Goal: Task Accomplishment & Management: Manage account settings

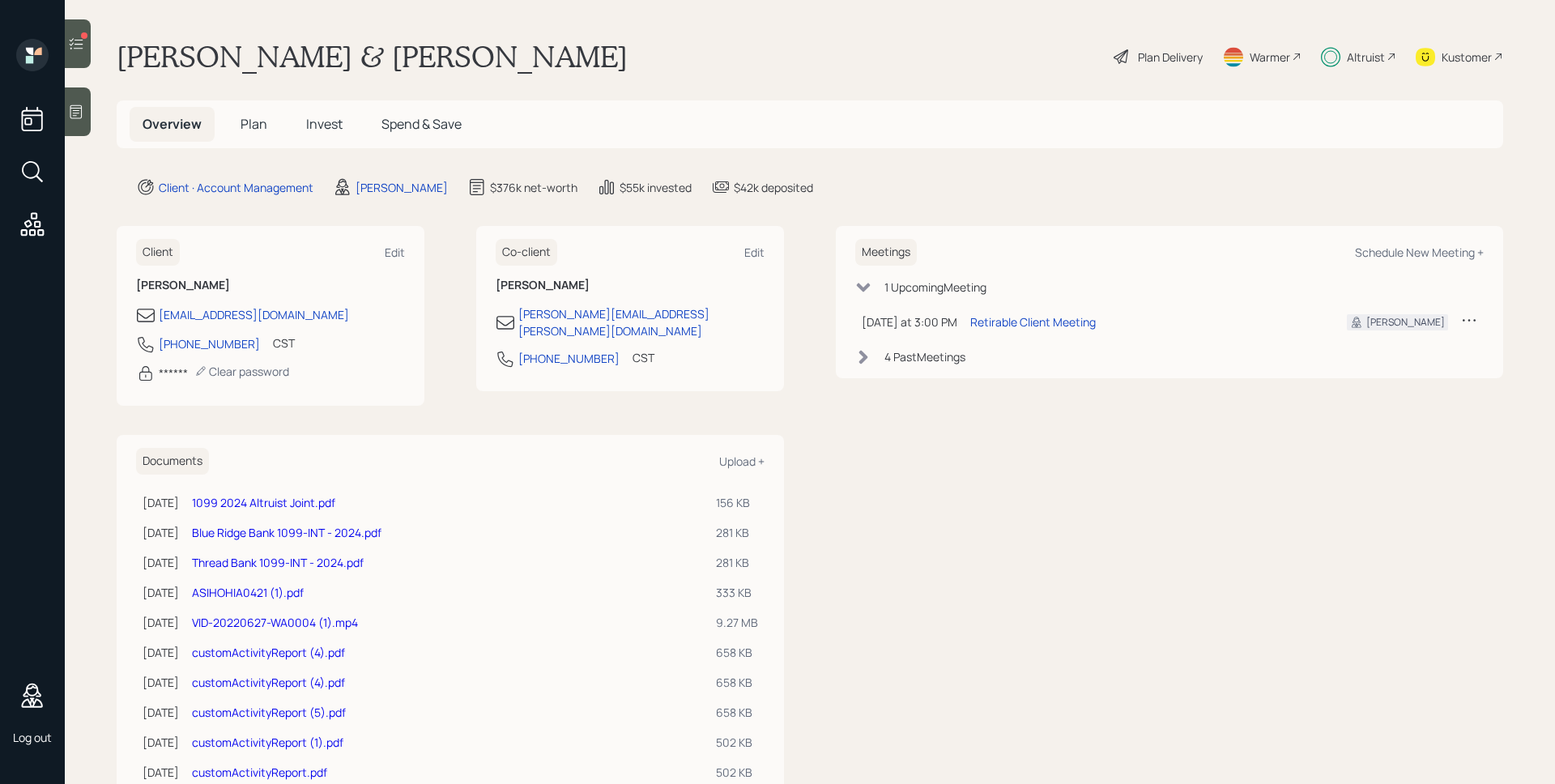
click at [315, 132] on span "Invest" at bounding box center [323, 124] width 36 height 18
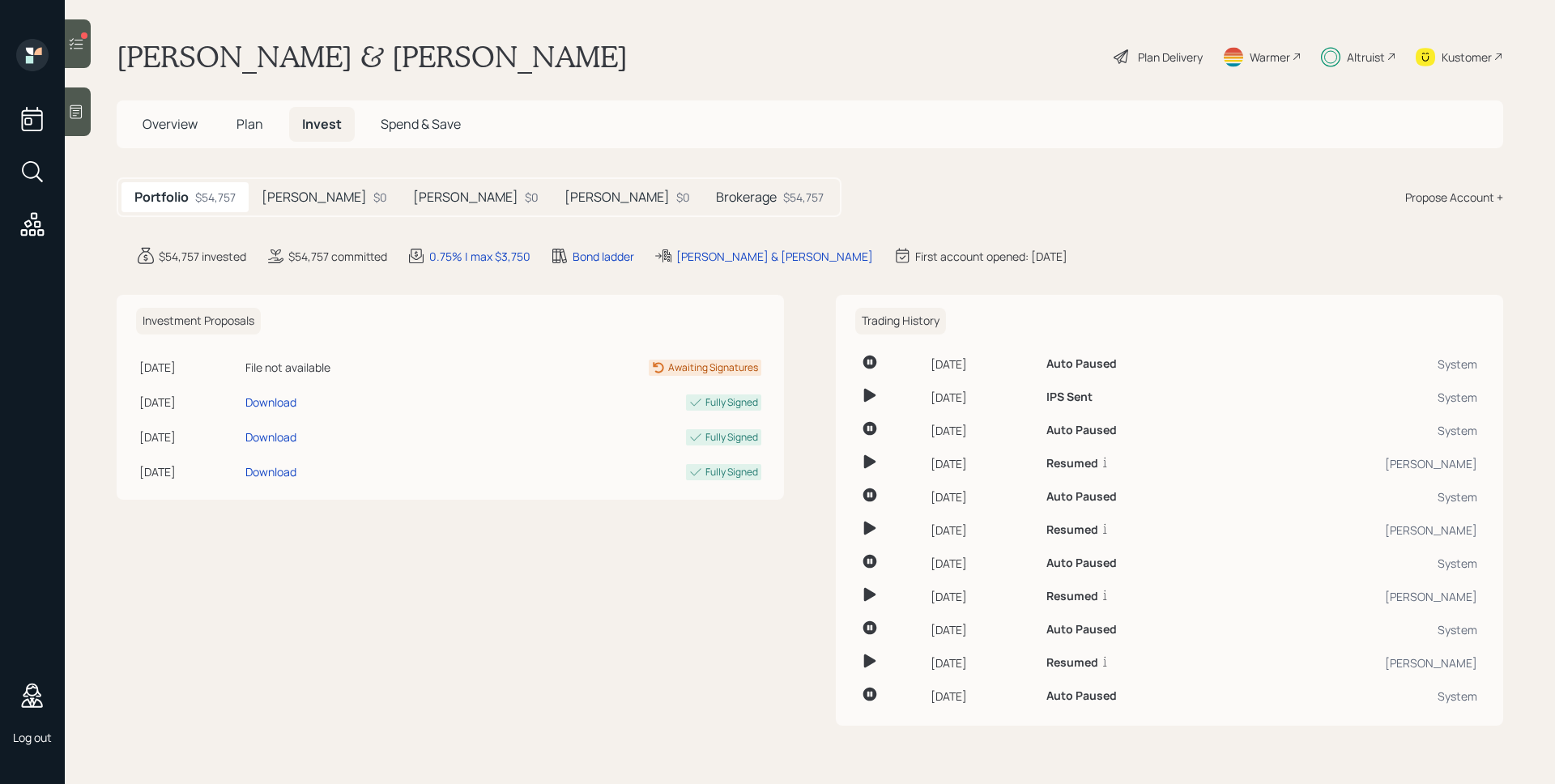
click at [300, 196] on h5 "[PERSON_NAME]" at bounding box center [313, 197] width 105 height 16
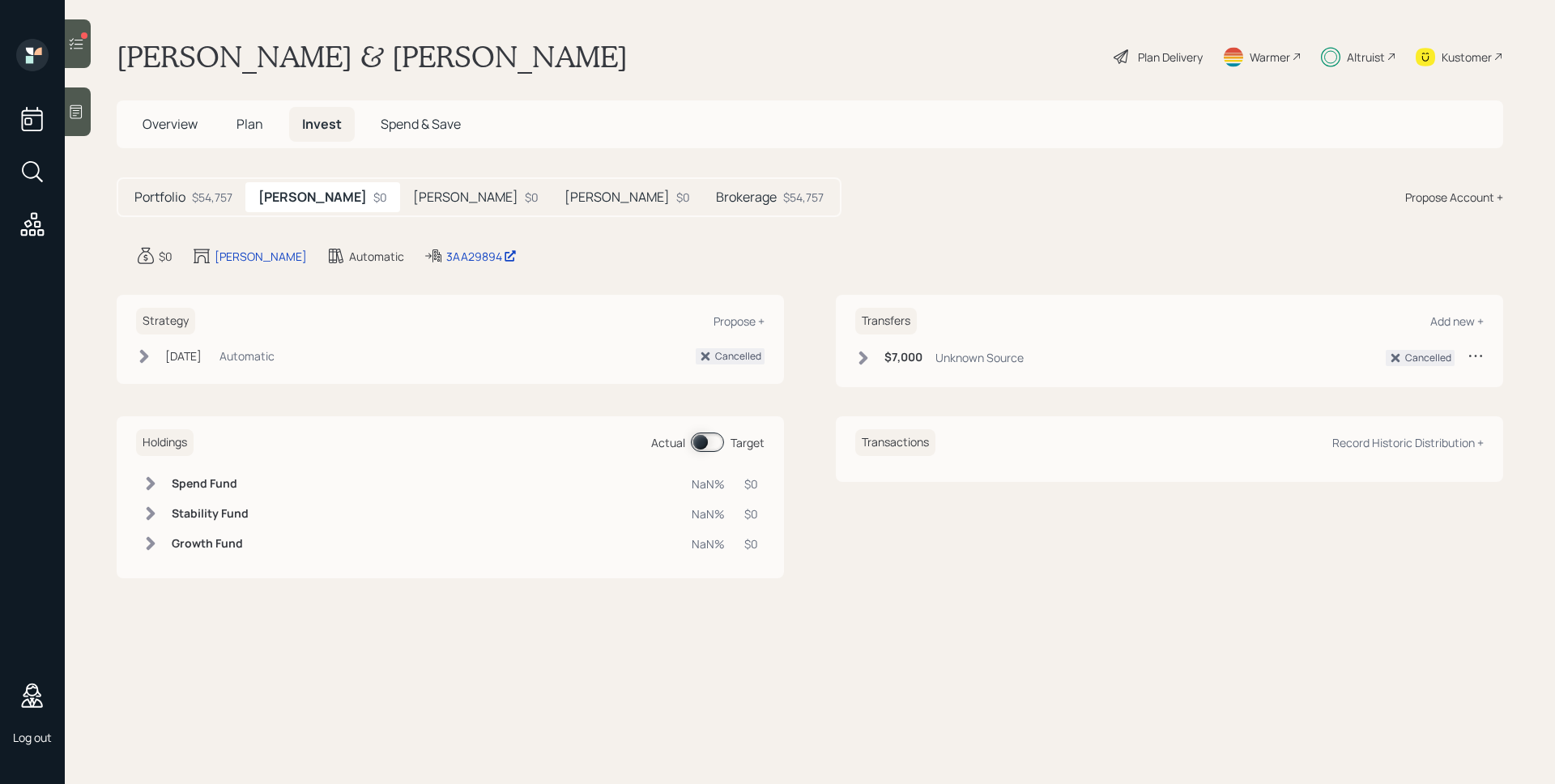
click at [716, 192] on h5 "Brokerage" at bounding box center [745, 197] width 60 height 16
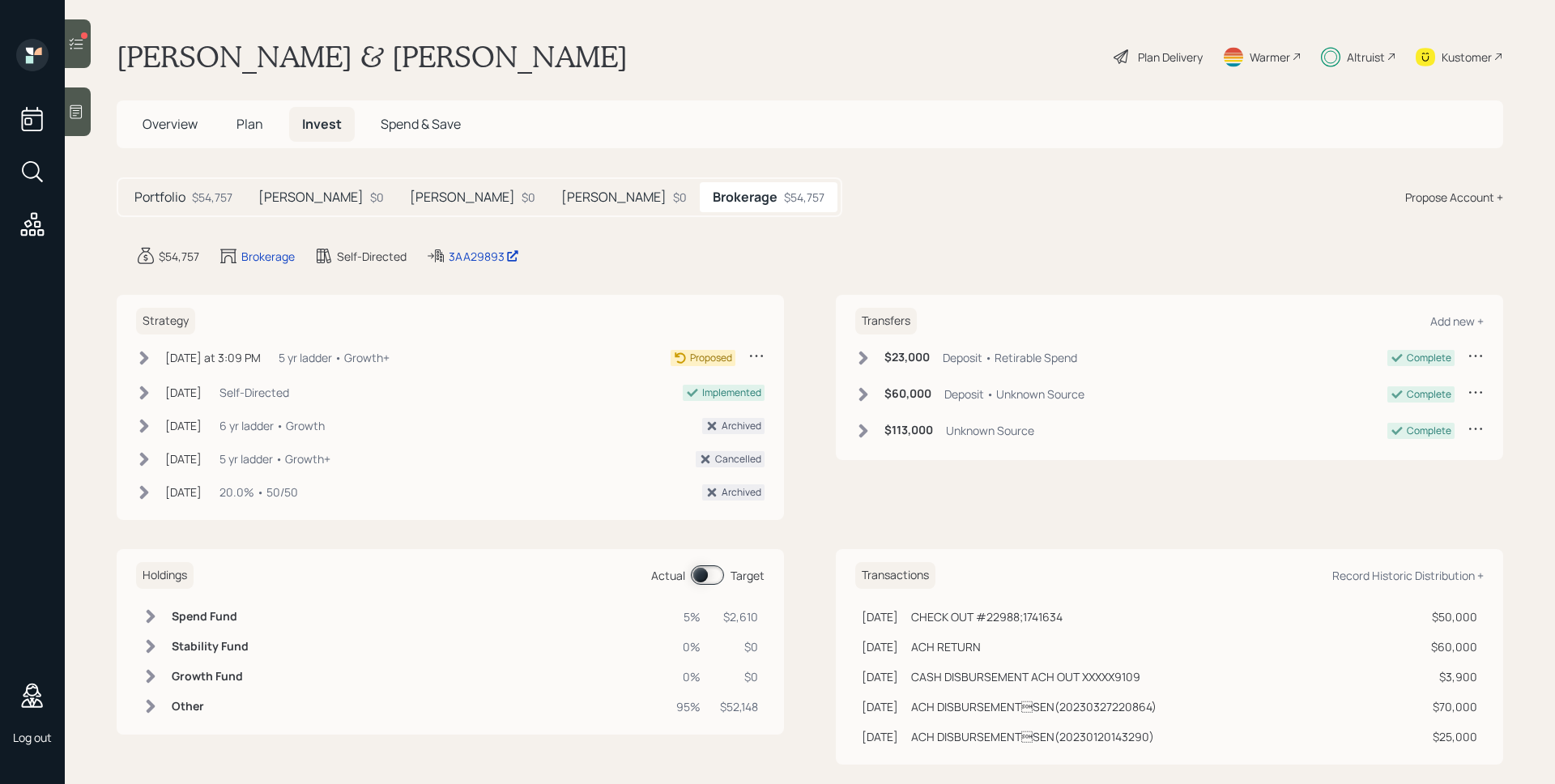
click at [146, 353] on icon at bounding box center [143, 357] width 16 height 16
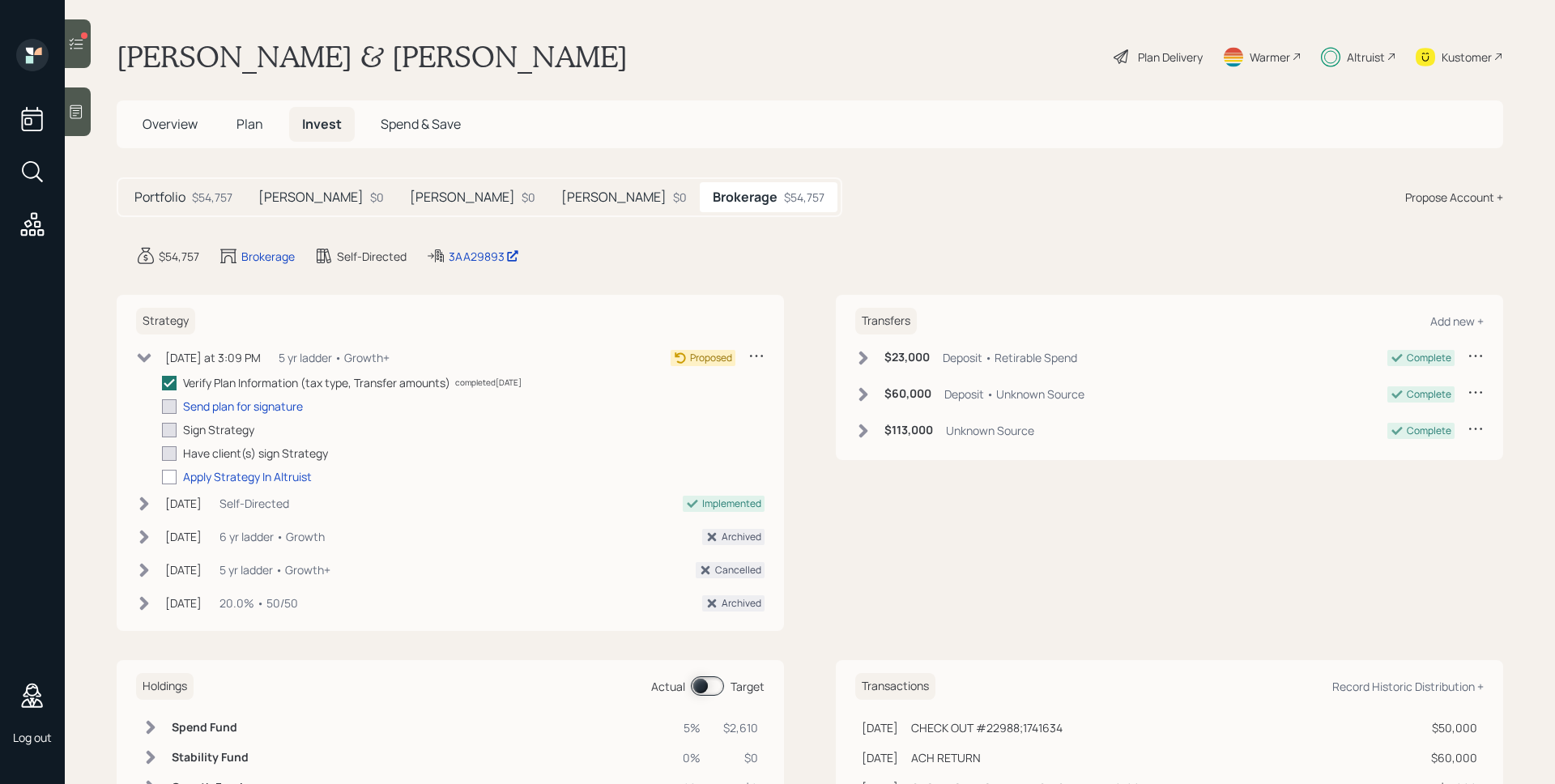
click at [748, 354] on icon at bounding box center [756, 355] width 16 height 16
click at [779, 243] on main "John & Barbara Briganti Plan Delivery Warmer Altruist Kustomer Overview Plan In…" at bounding box center [810, 392] width 1491 height 784
click at [1149, 51] on div "Plan Delivery" at bounding box center [1170, 57] width 65 height 17
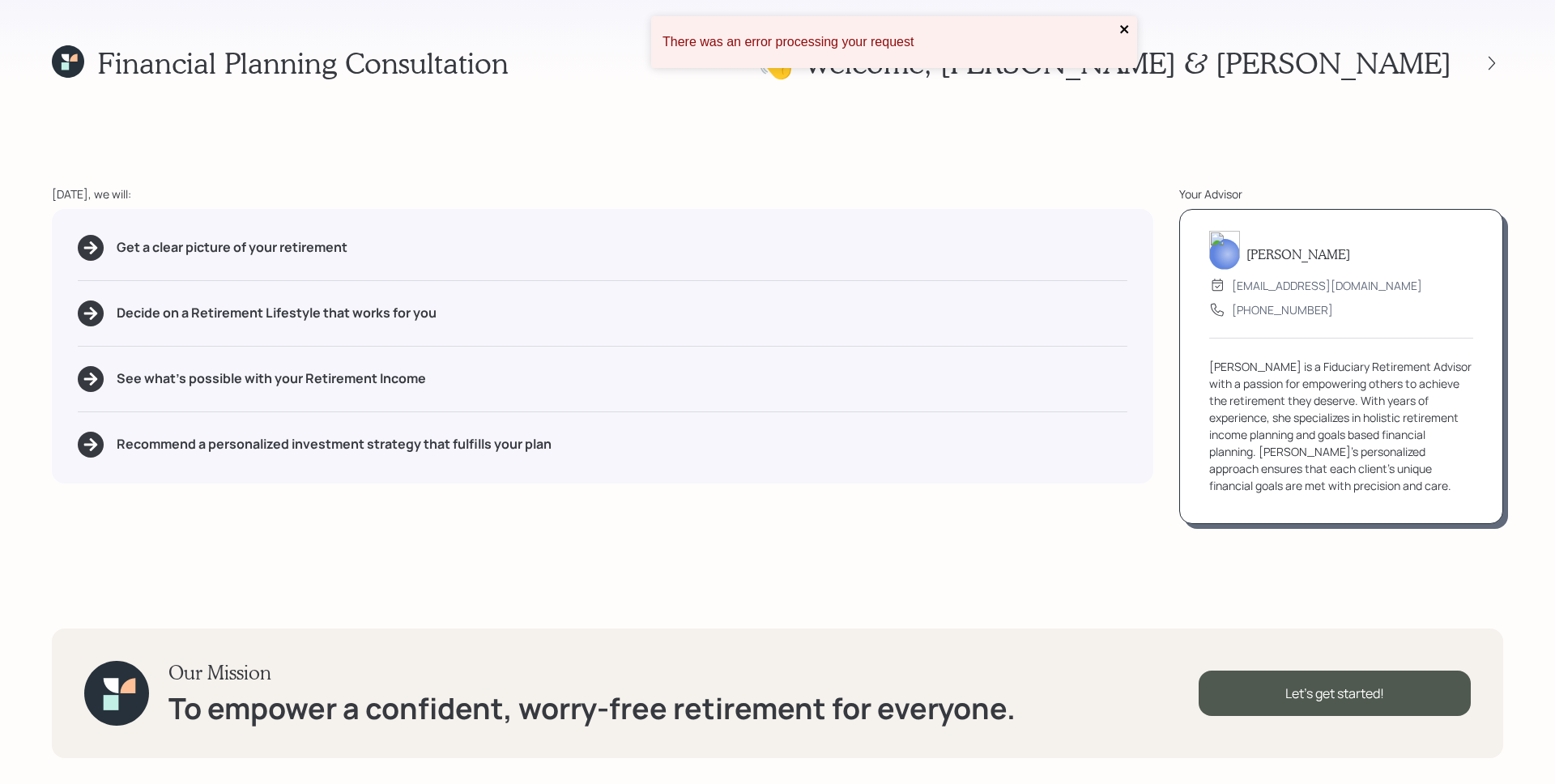
click at [1127, 29] on icon "close" at bounding box center [1125, 29] width 11 height 13
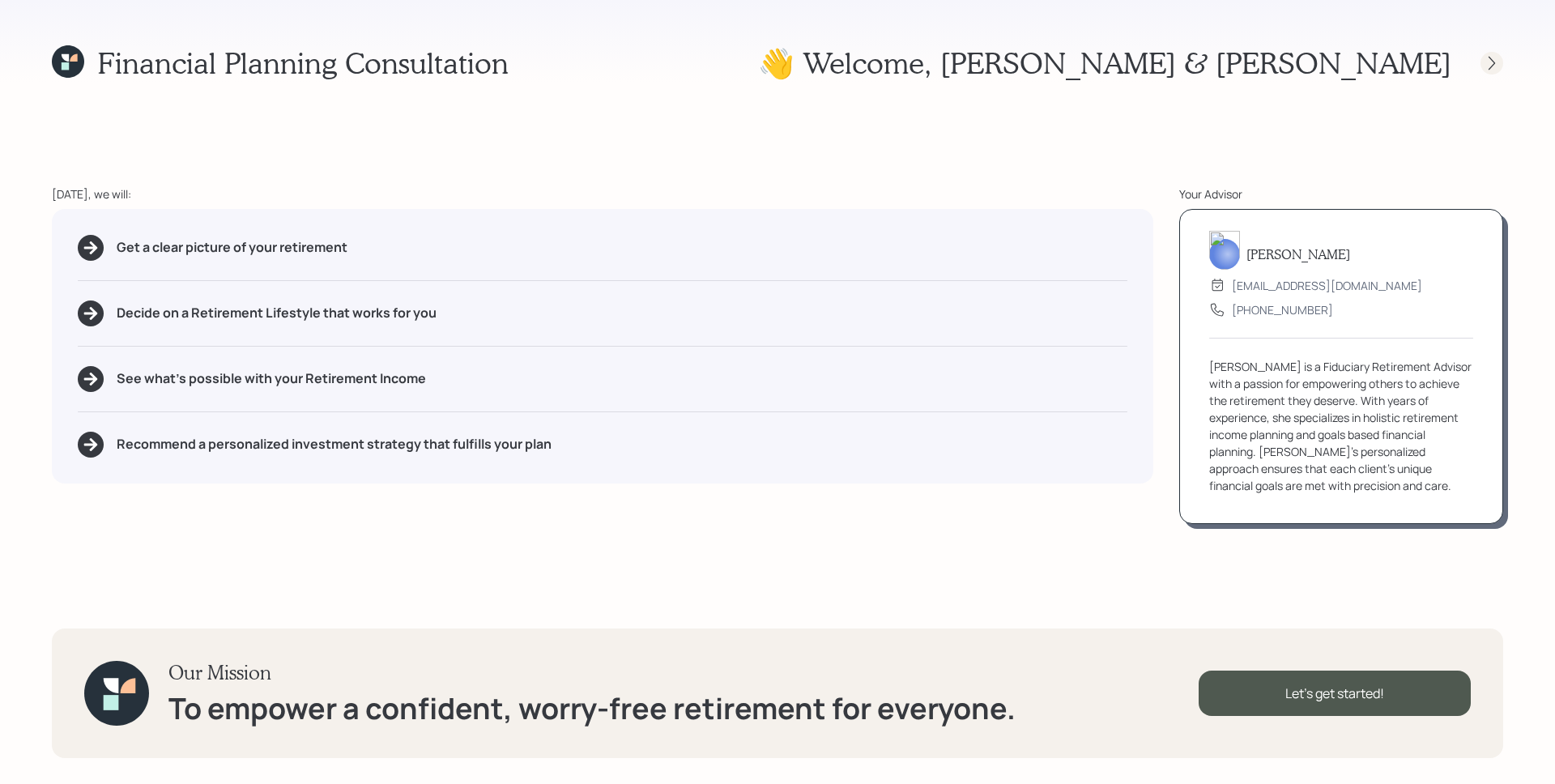
click at [1491, 58] on icon at bounding box center [1492, 62] width 16 height 16
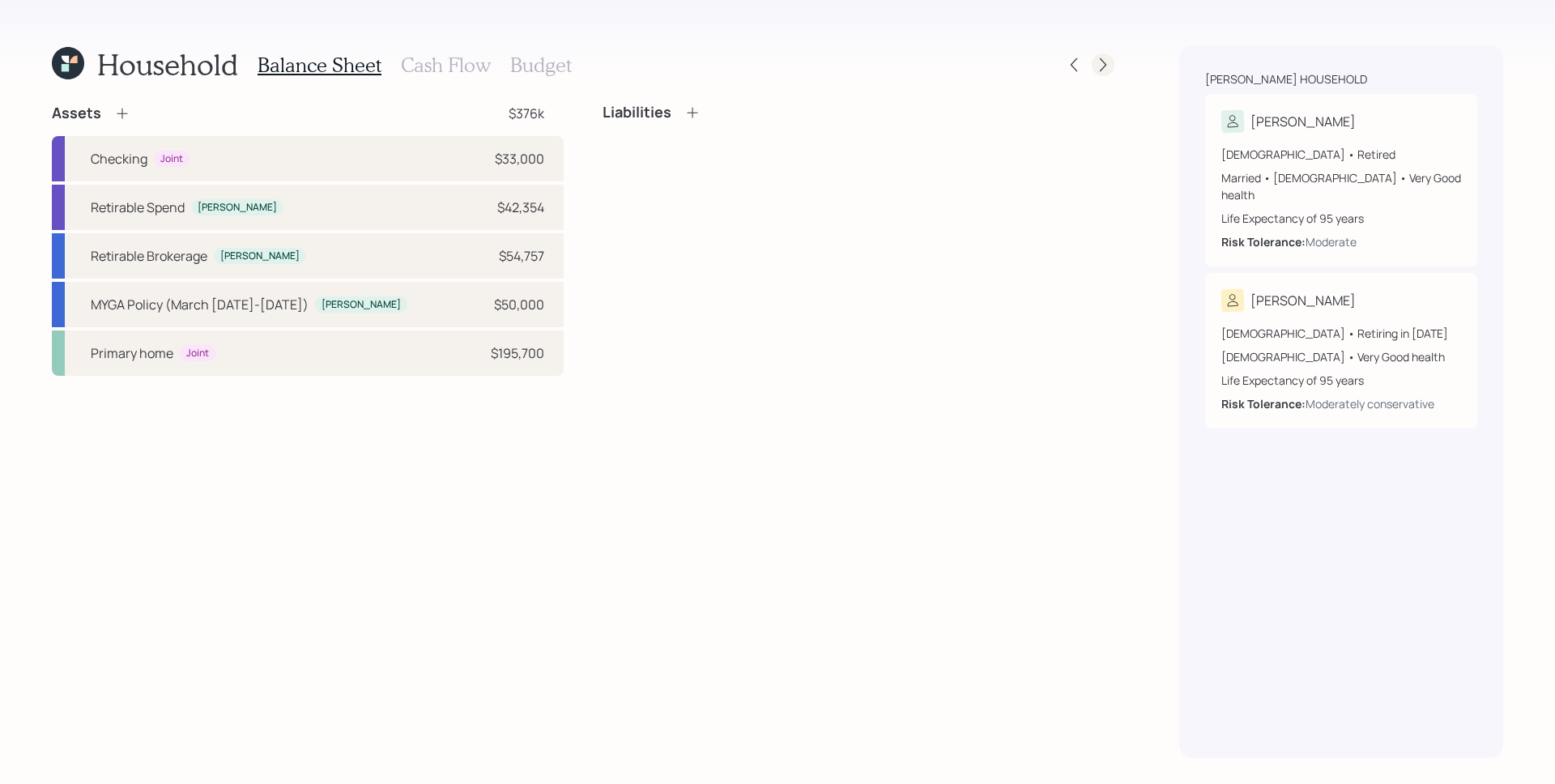
click at [1101, 59] on icon at bounding box center [1102, 64] width 16 height 16
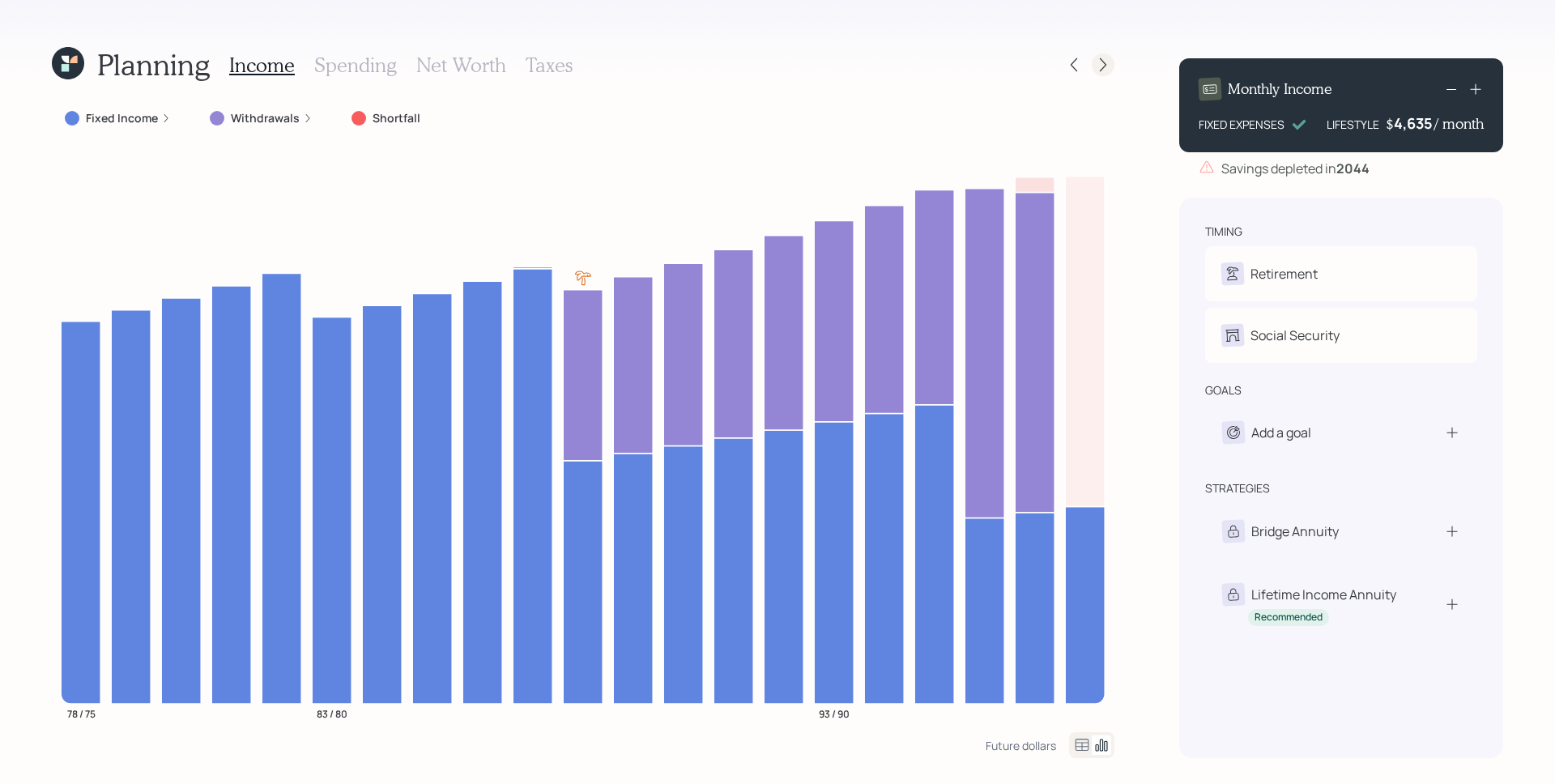
click at [1110, 66] on icon at bounding box center [1102, 64] width 16 height 16
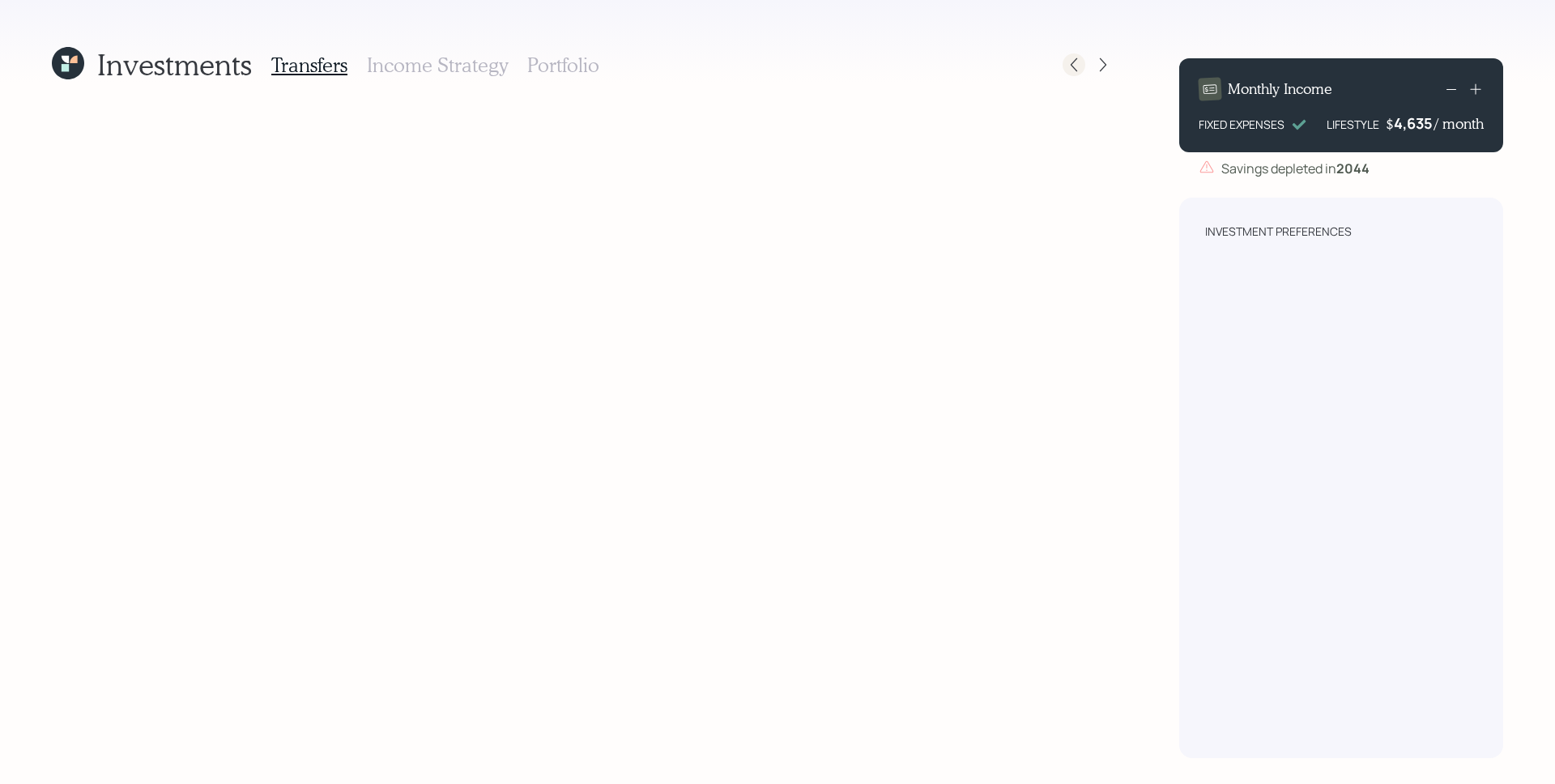
click at [1072, 61] on icon at bounding box center [1074, 64] width 16 height 16
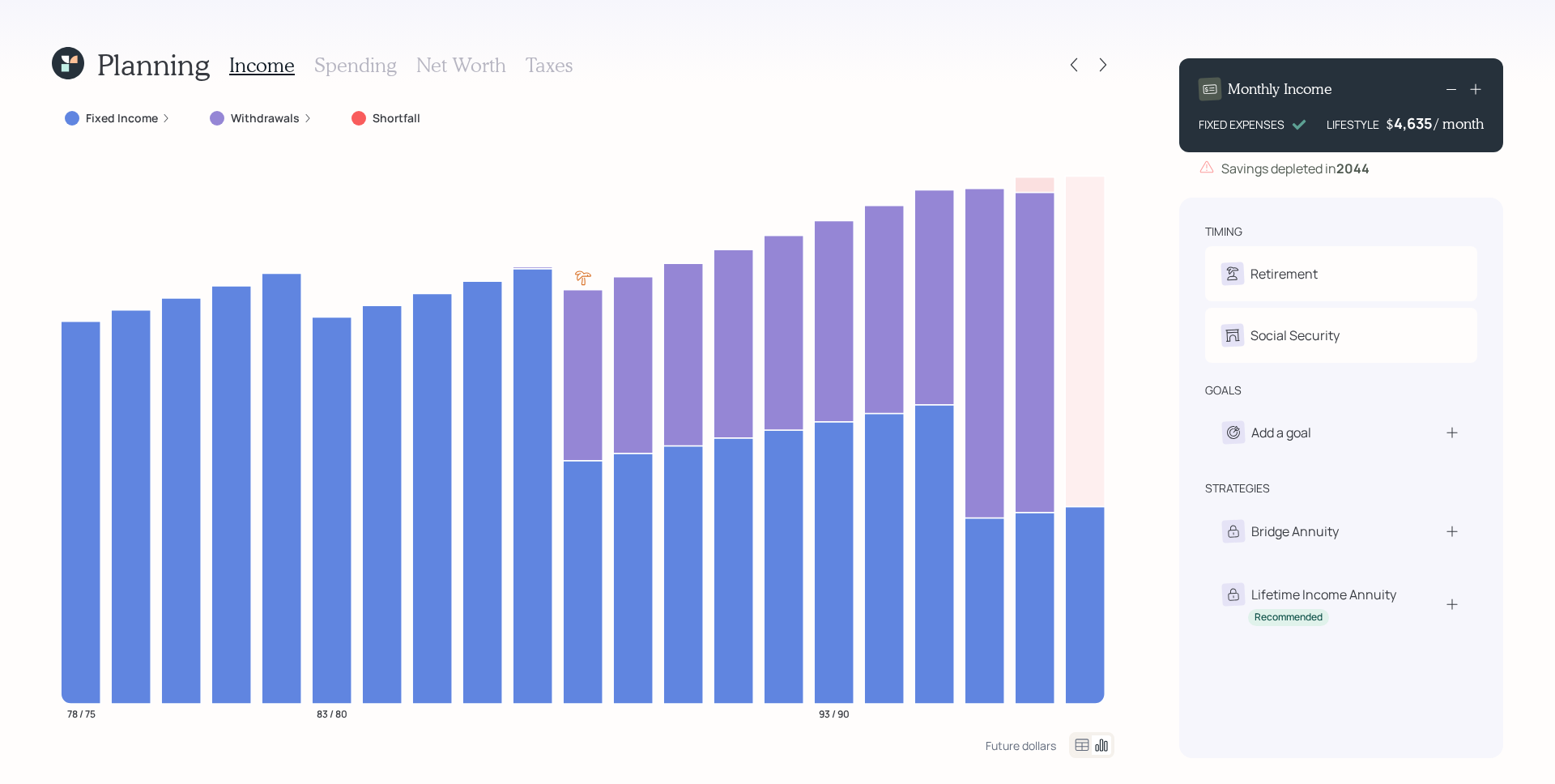
click at [1072, 61] on icon at bounding box center [1074, 64] width 16 height 16
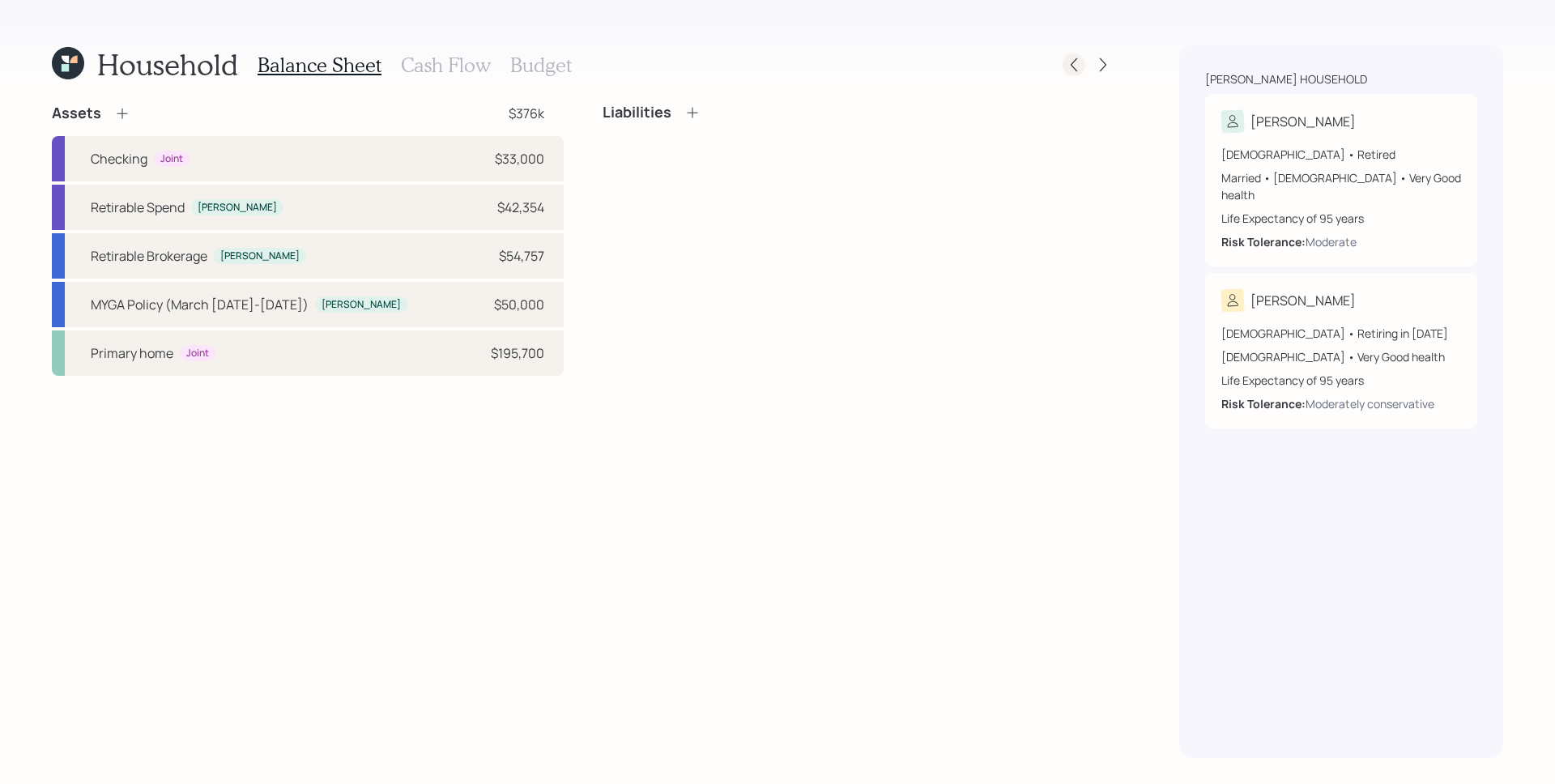
click at [1072, 67] on icon at bounding box center [1074, 64] width 16 height 16
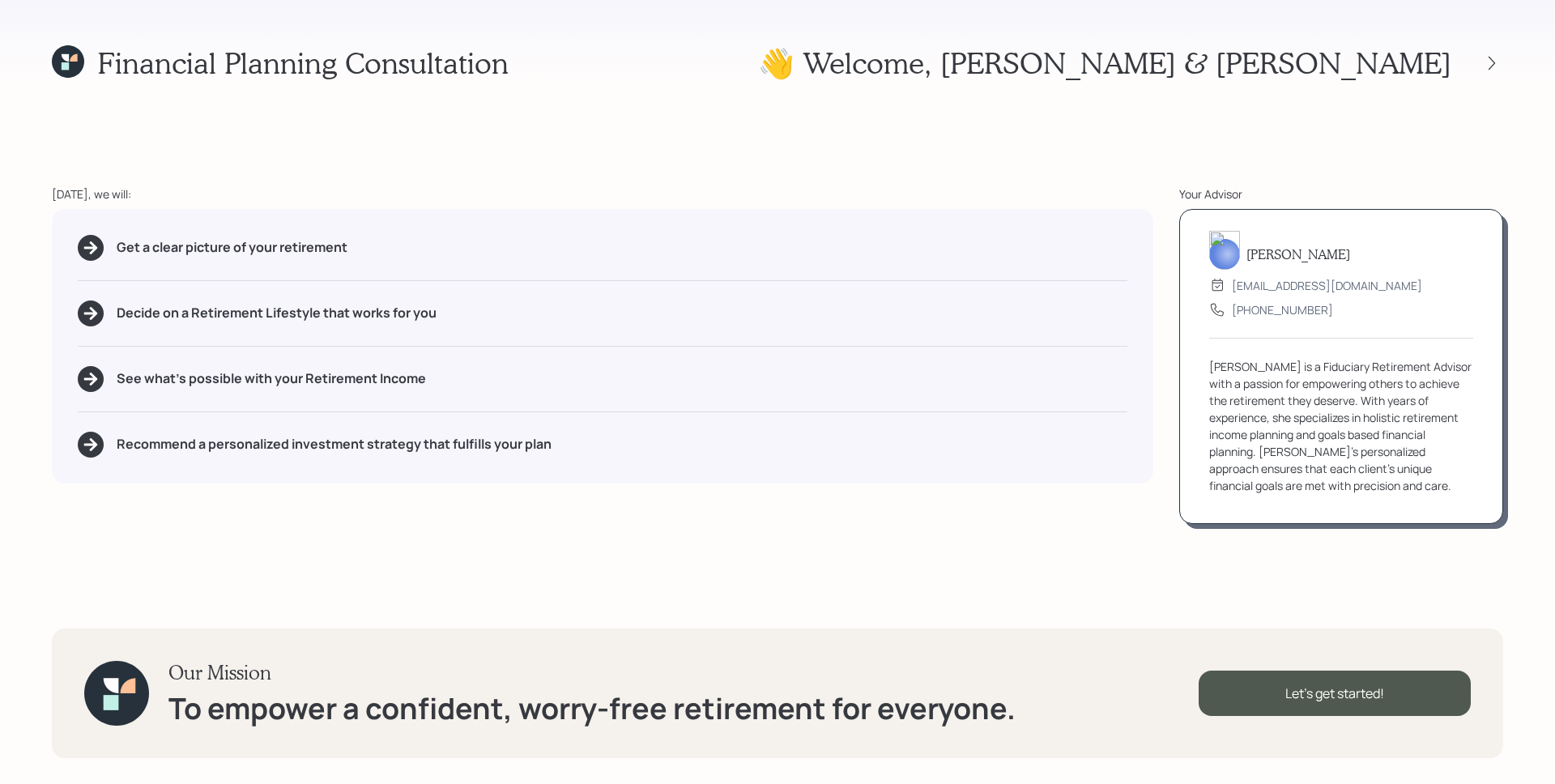
click at [1480, 66] on div at bounding box center [1478, 63] width 52 height 22
click at [1502, 66] on div at bounding box center [1492, 63] width 22 height 22
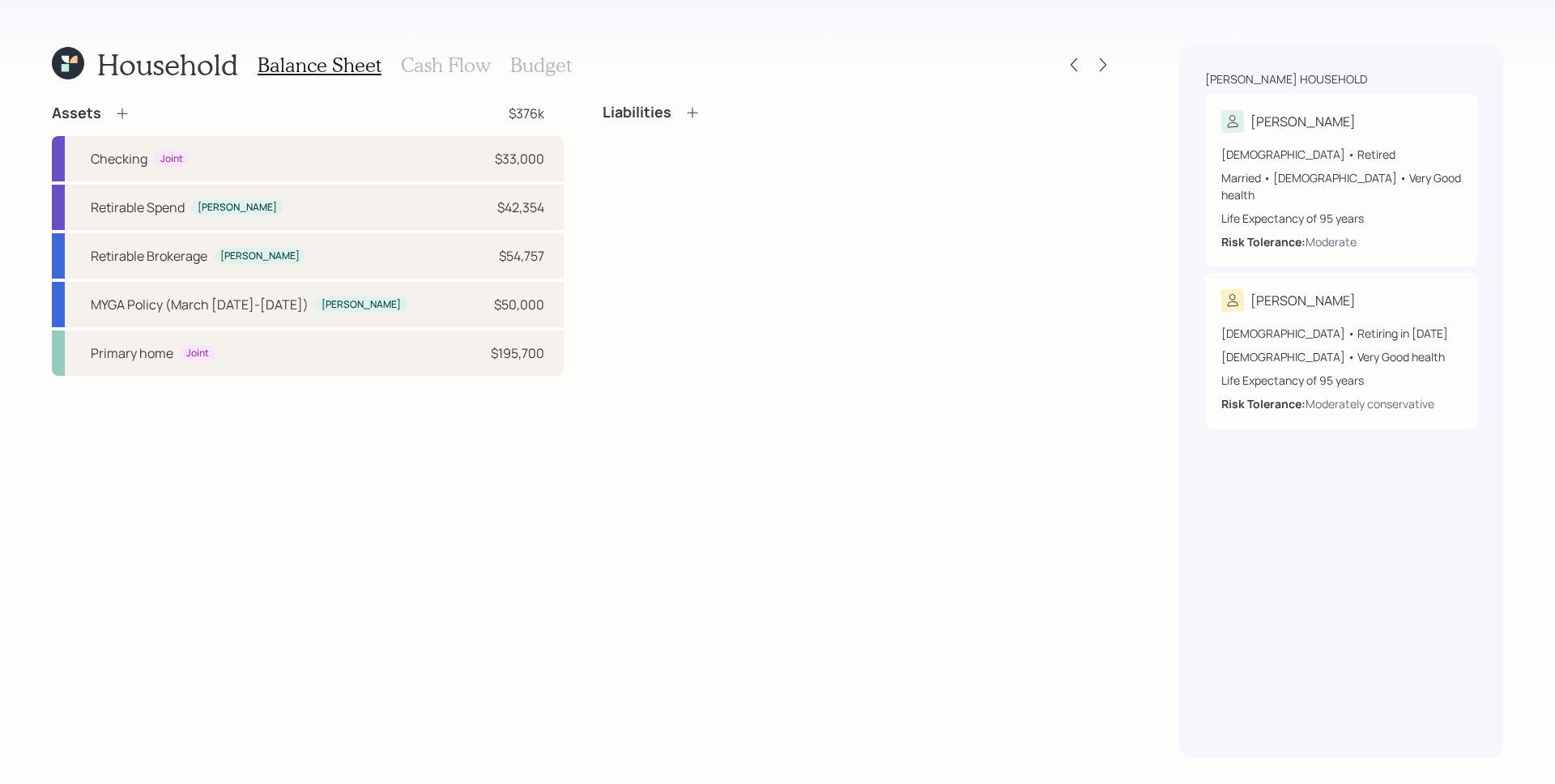
click at [466, 71] on h3 "Cash Flow" at bounding box center [445, 65] width 90 height 23
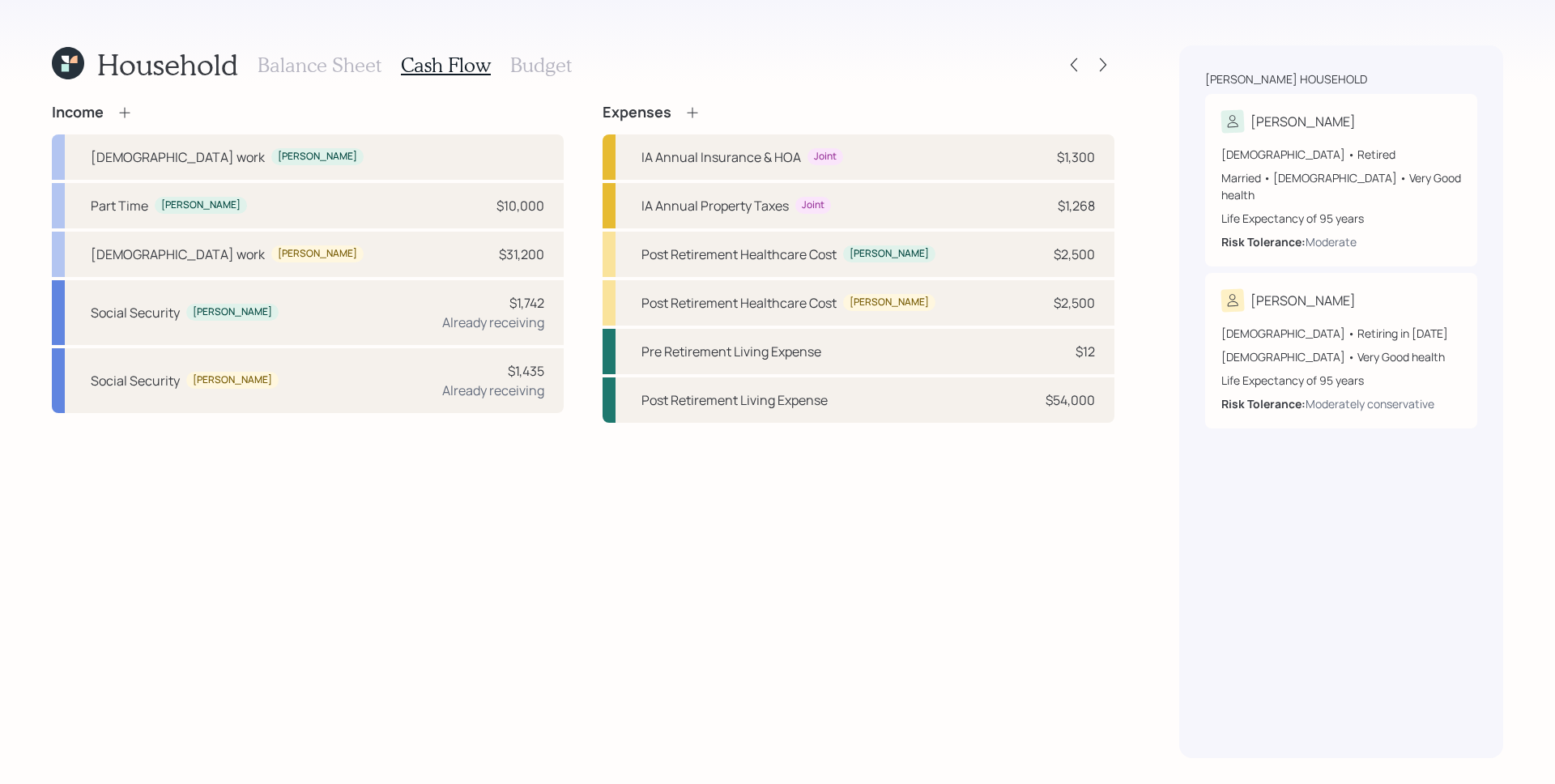
click at [349, 66] on h3 "Balance Sheet" at bounding box center [319, 65] width 124 height 23
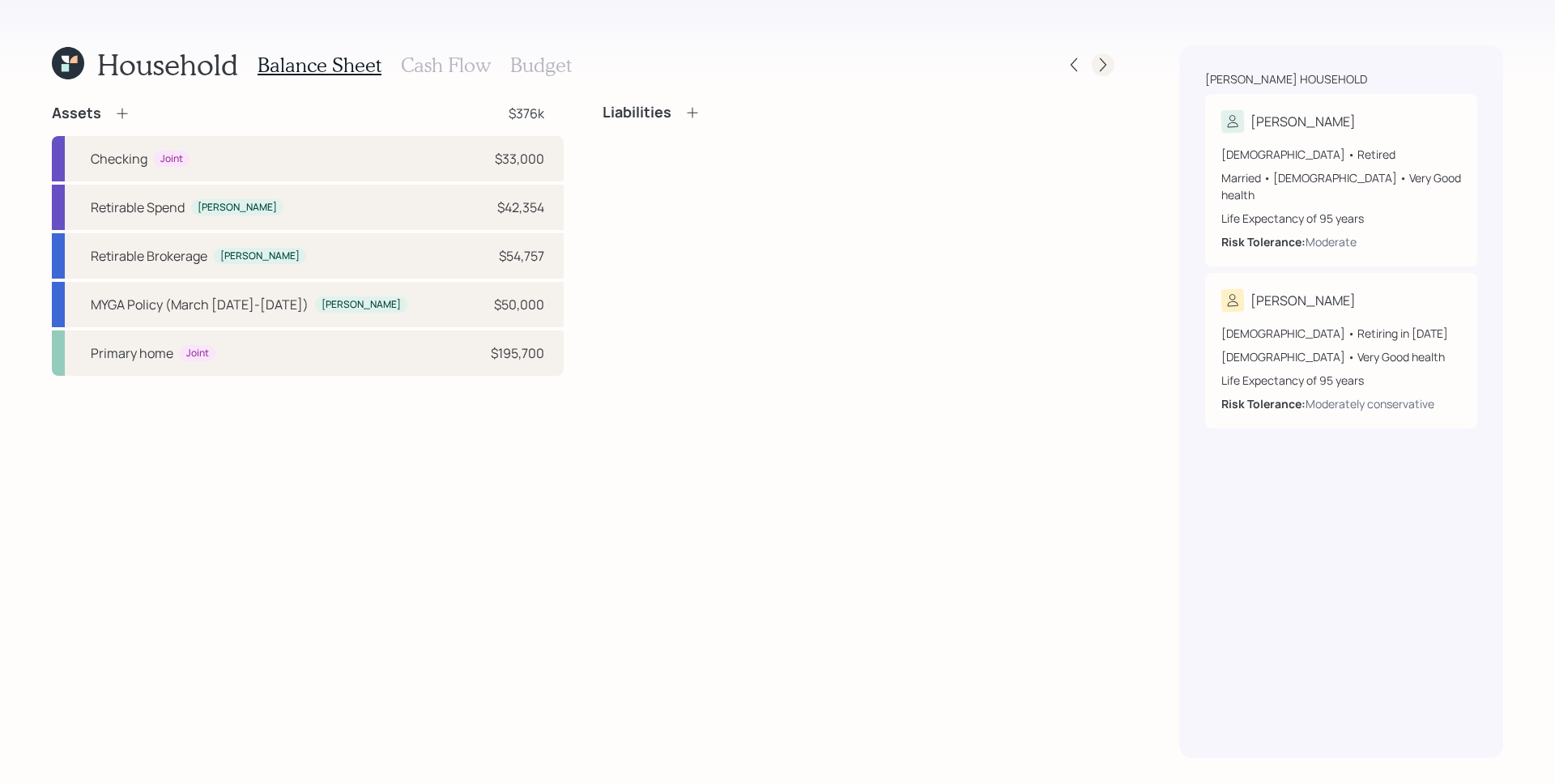
click at [1100, 64] on icon at bounding box center [1102, 64] width 16 height 16
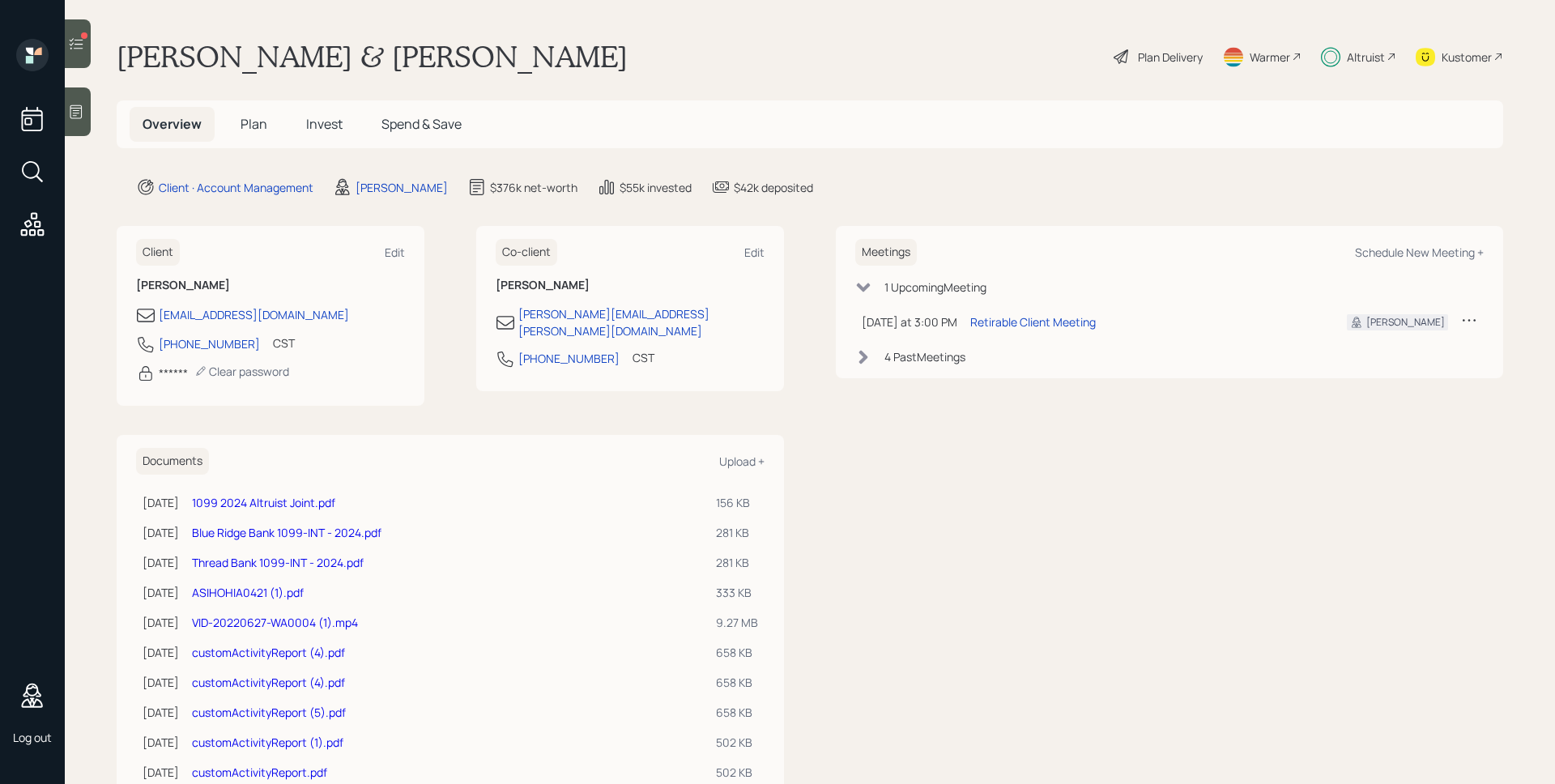
click at [252, 123] on span "Plan" at bounding box center [254, 124] width 27 height 18
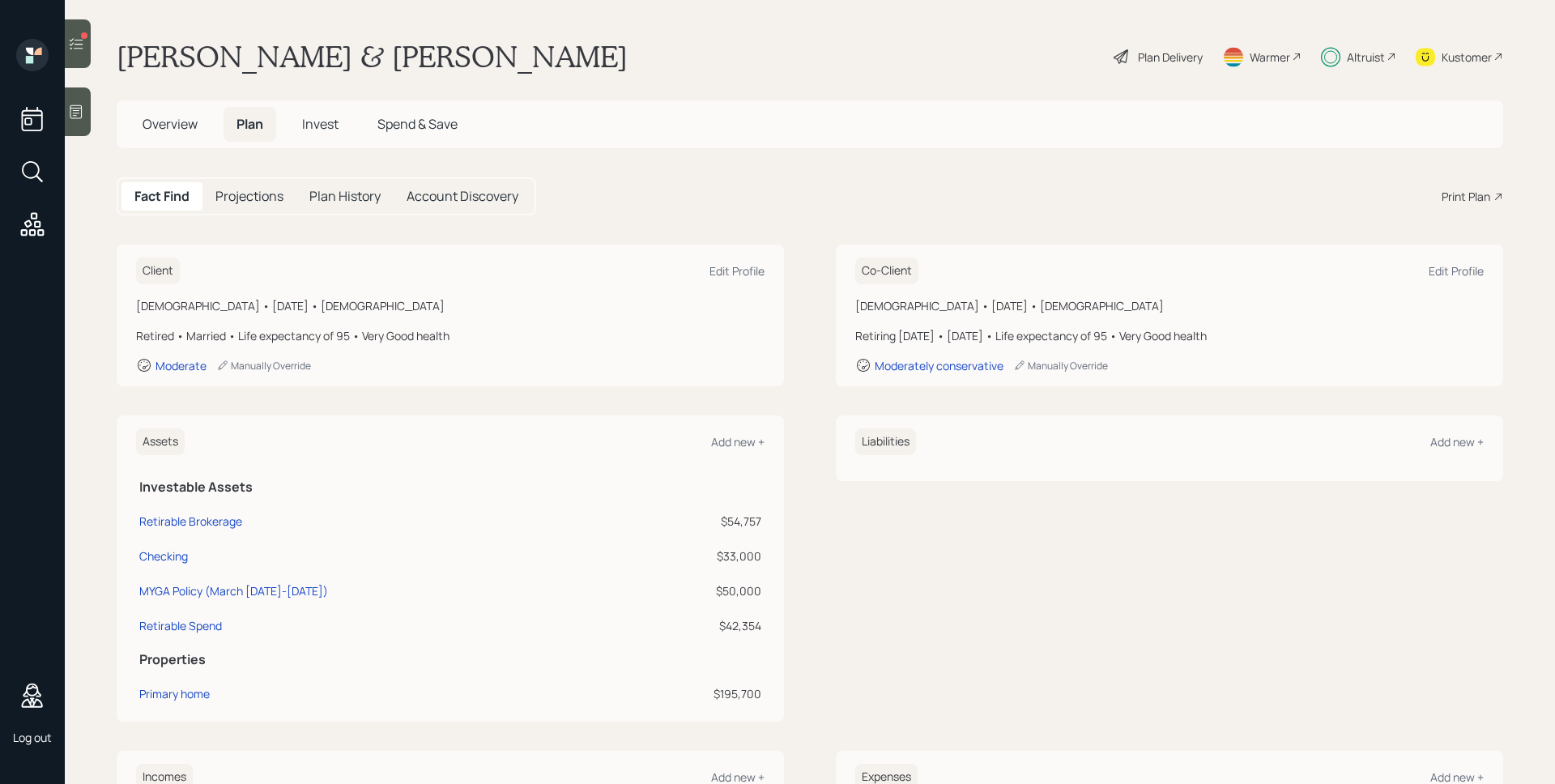
click at [327, 122] on span "Invest" at bounding box center [320, 124] width 36 height 18
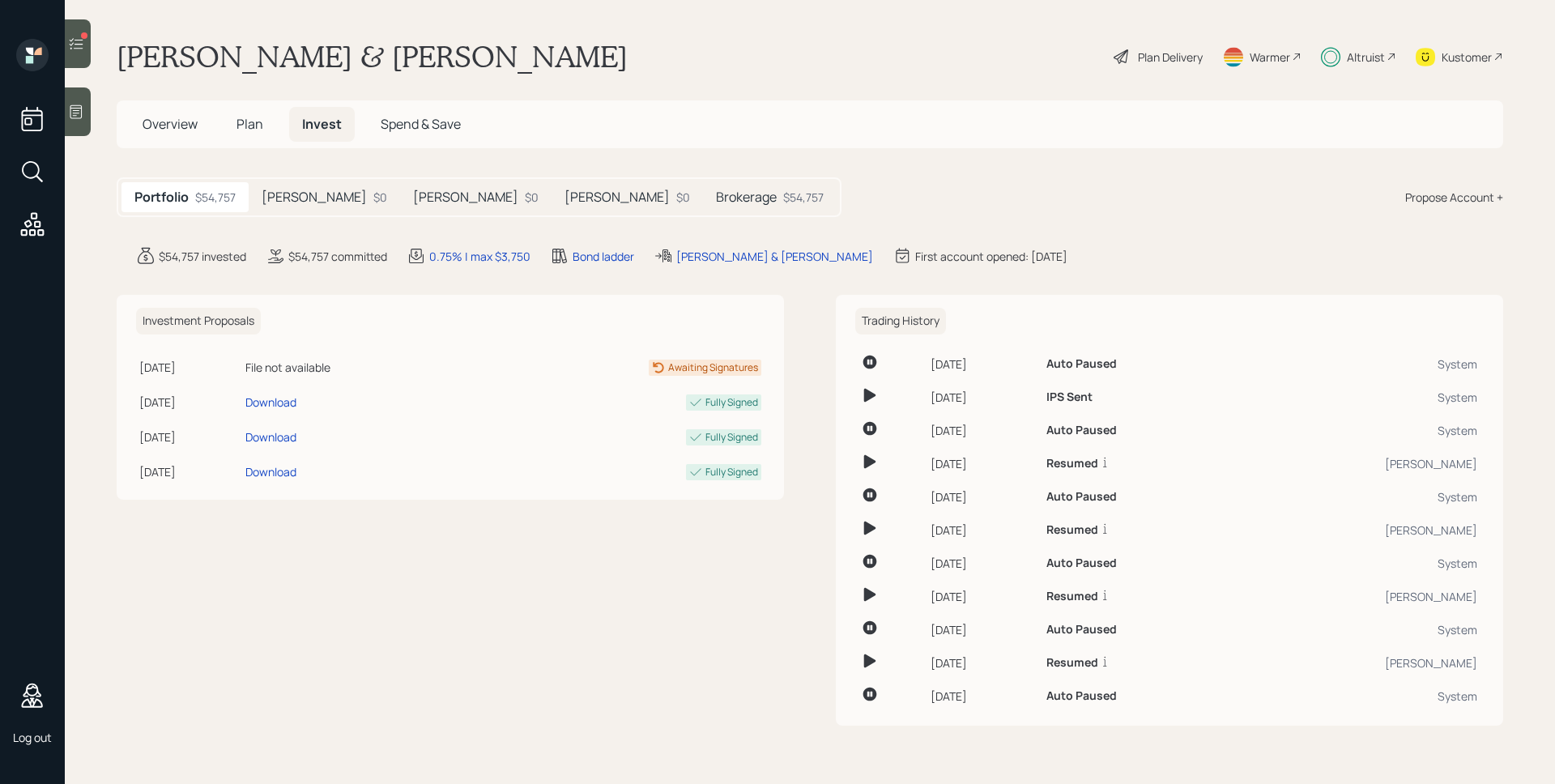
click at [716, 204] on h5 "Brokerage" at bounding box center [745, 197] width 60 height 16
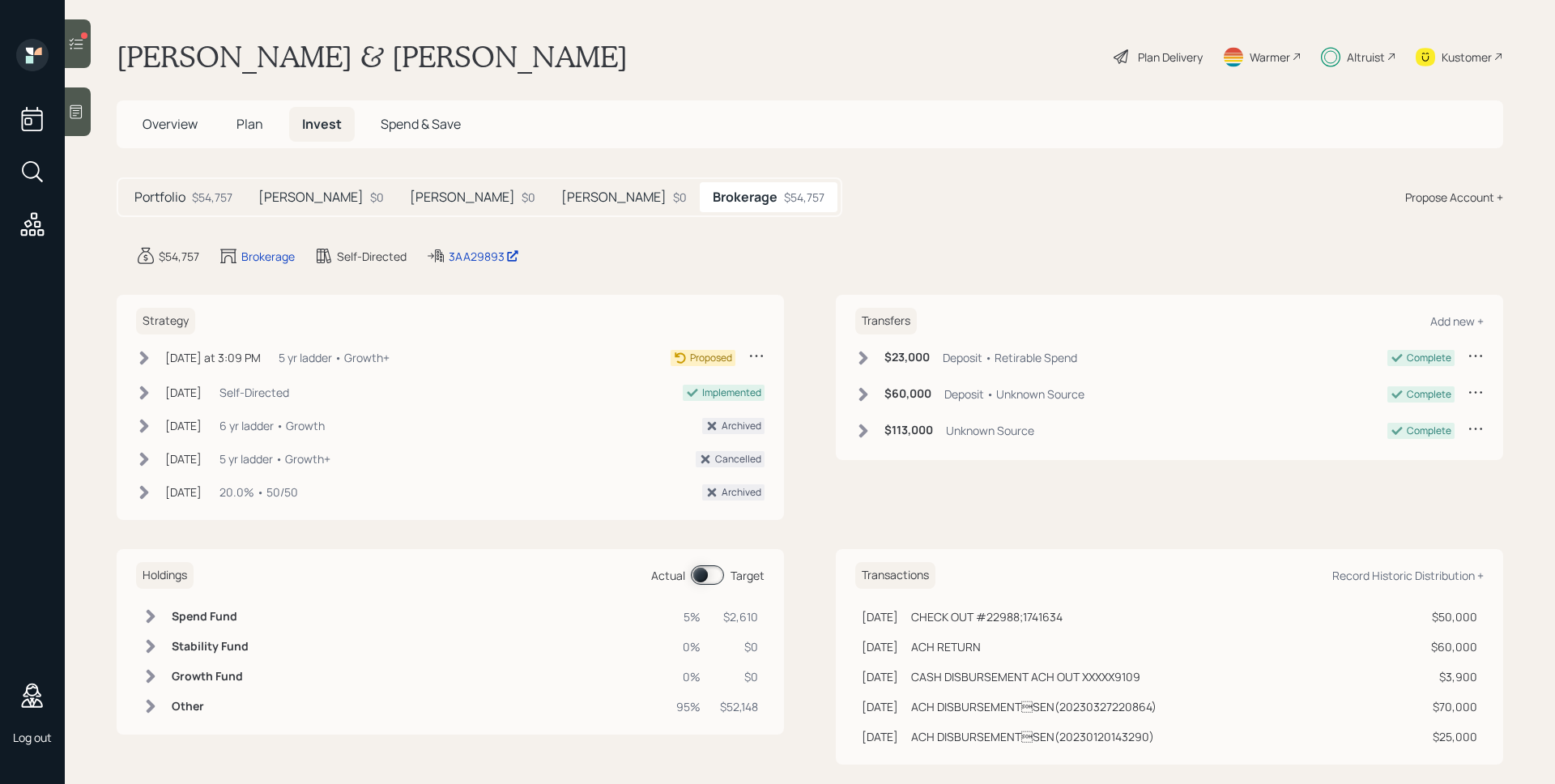
click at [710, 577] on span at bounding box center [707, 574] width 33 height 20
click at [701, 576] on span at bounding box center [707, 574] width 33 height 20
click at [352, 360] on div "5 yr ladder • Growth+" at bounding box center [334, 358] width 111 height 17
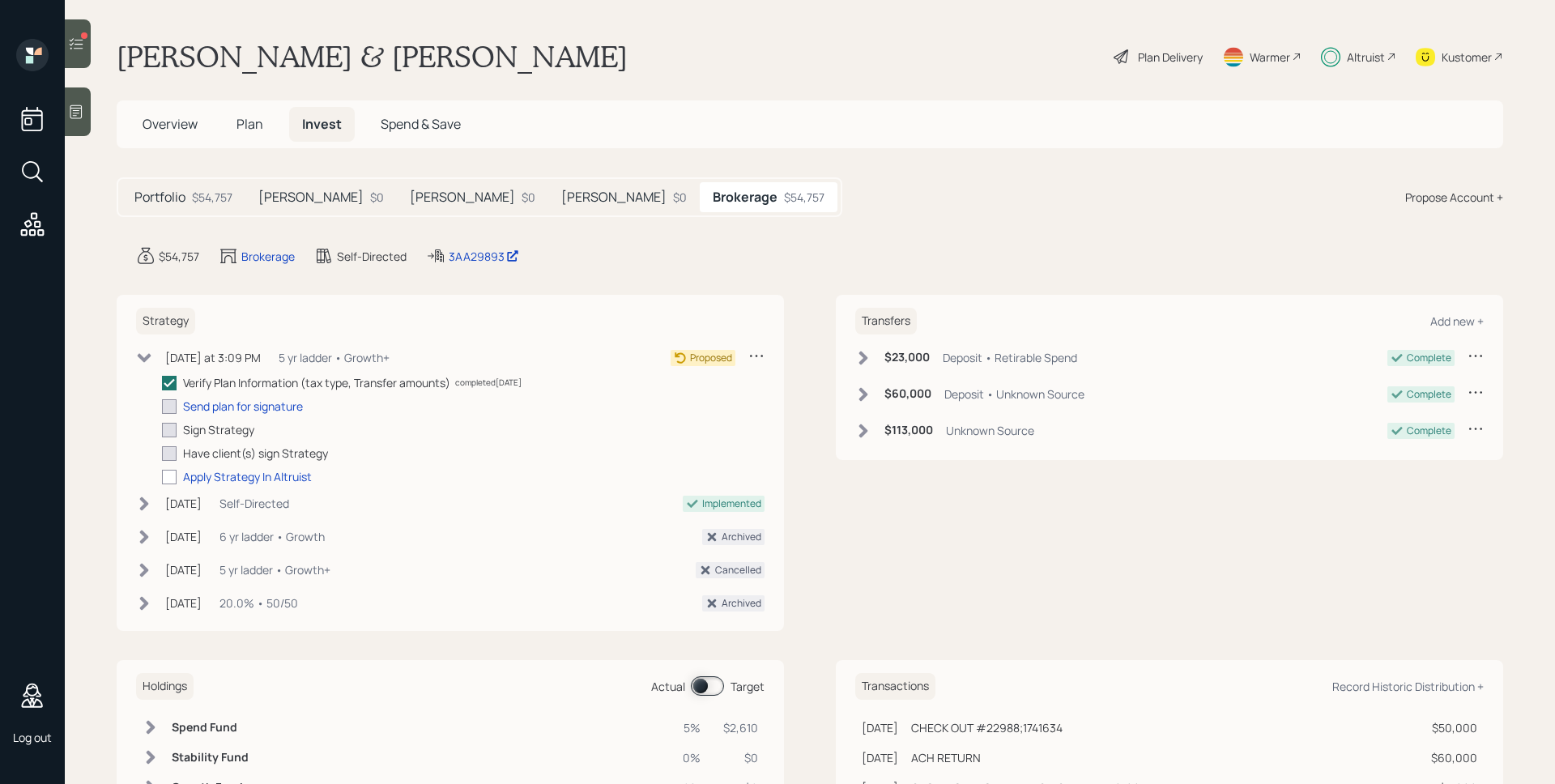
click at [752, 355] on icon at bounding box center [756, 355] width 16 height 16
click at [686, 383] on div "Edit Strategy" at bounding box center [705, 386] width 116 height 16
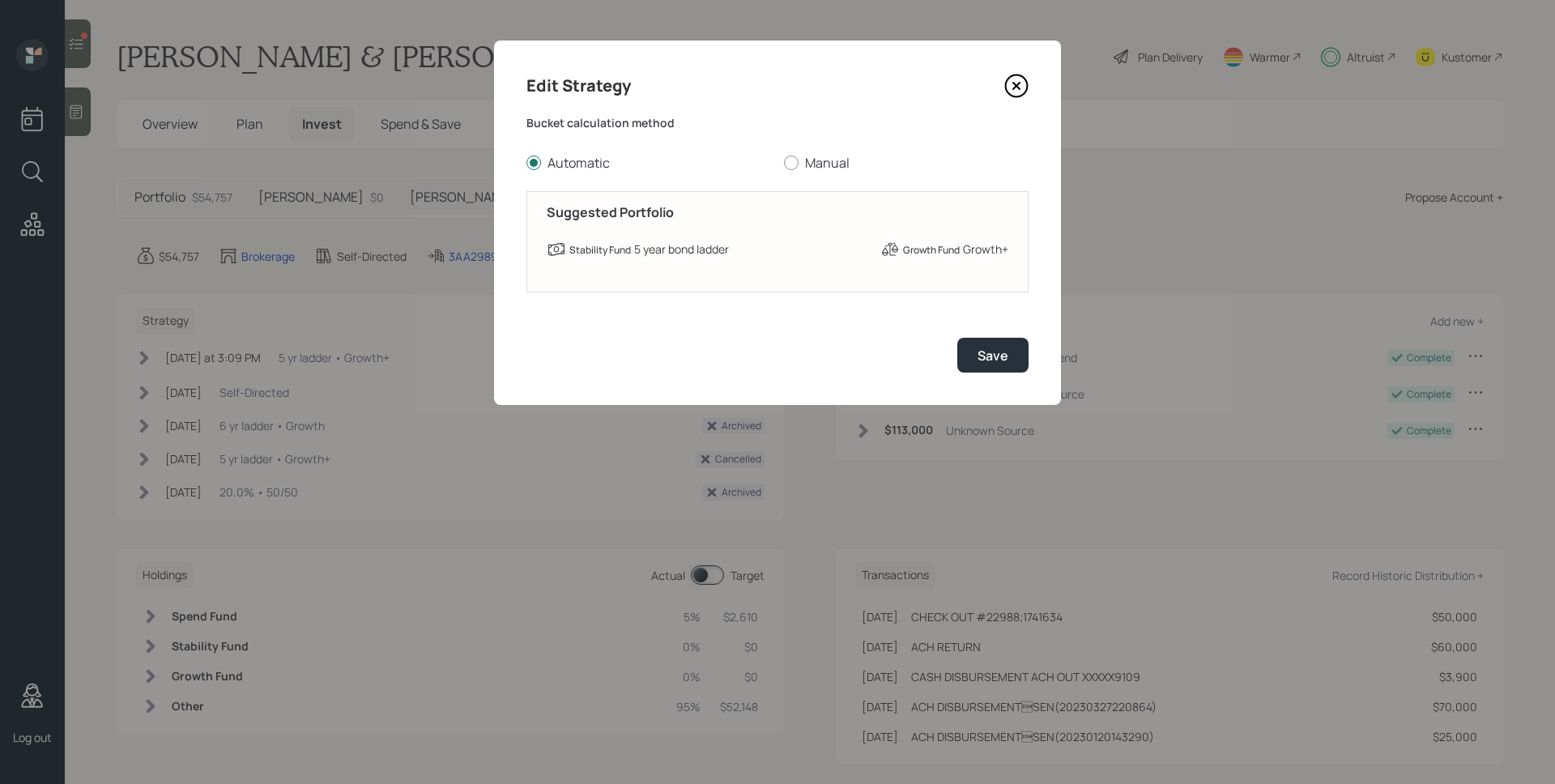
click at [1024, 86] on icon at bounding box center [1017, 85] width 24 height 24
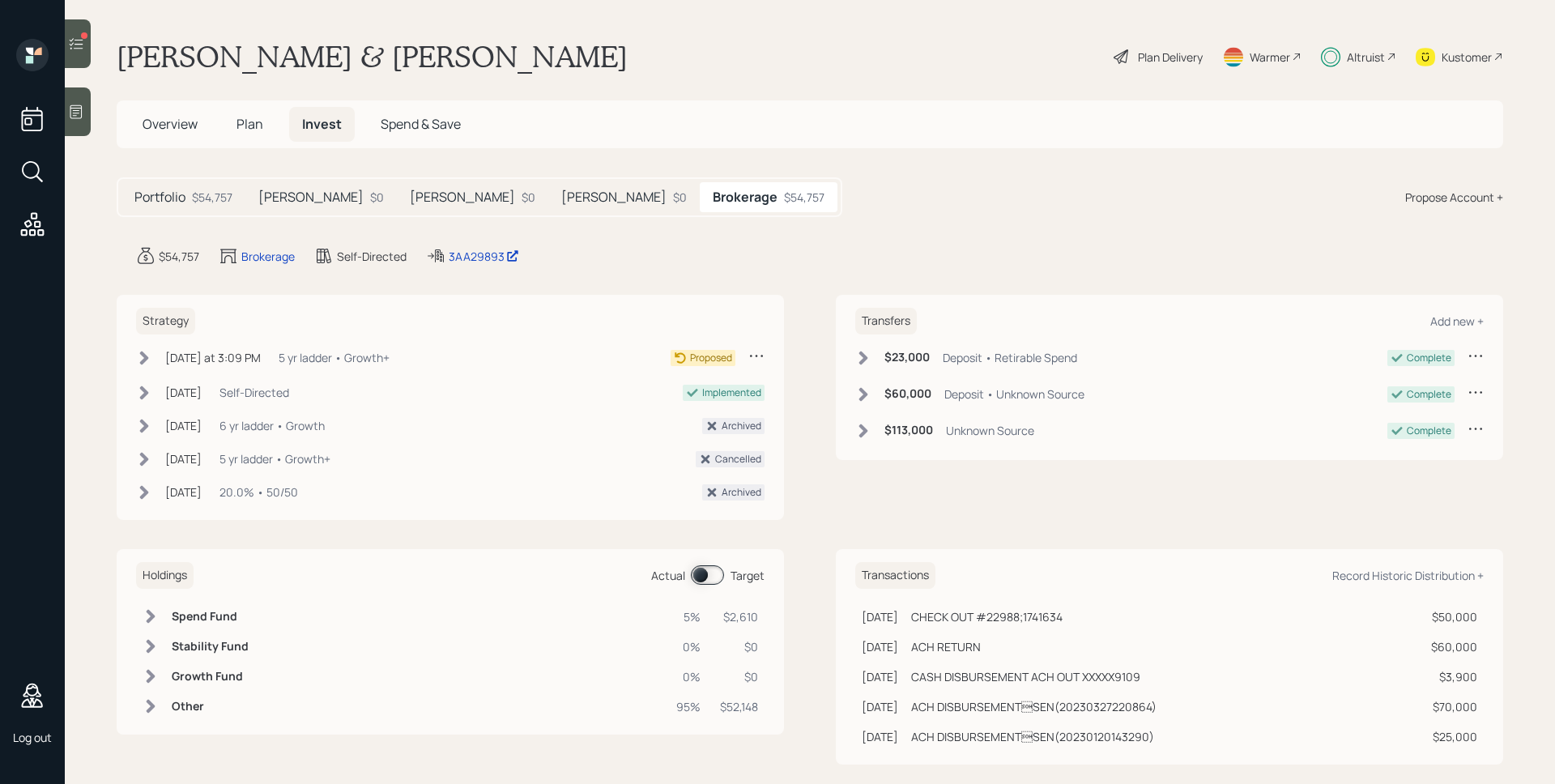
click at [256, 122] on span "Plan" at bounding box center [249, 124] width 27 height 18
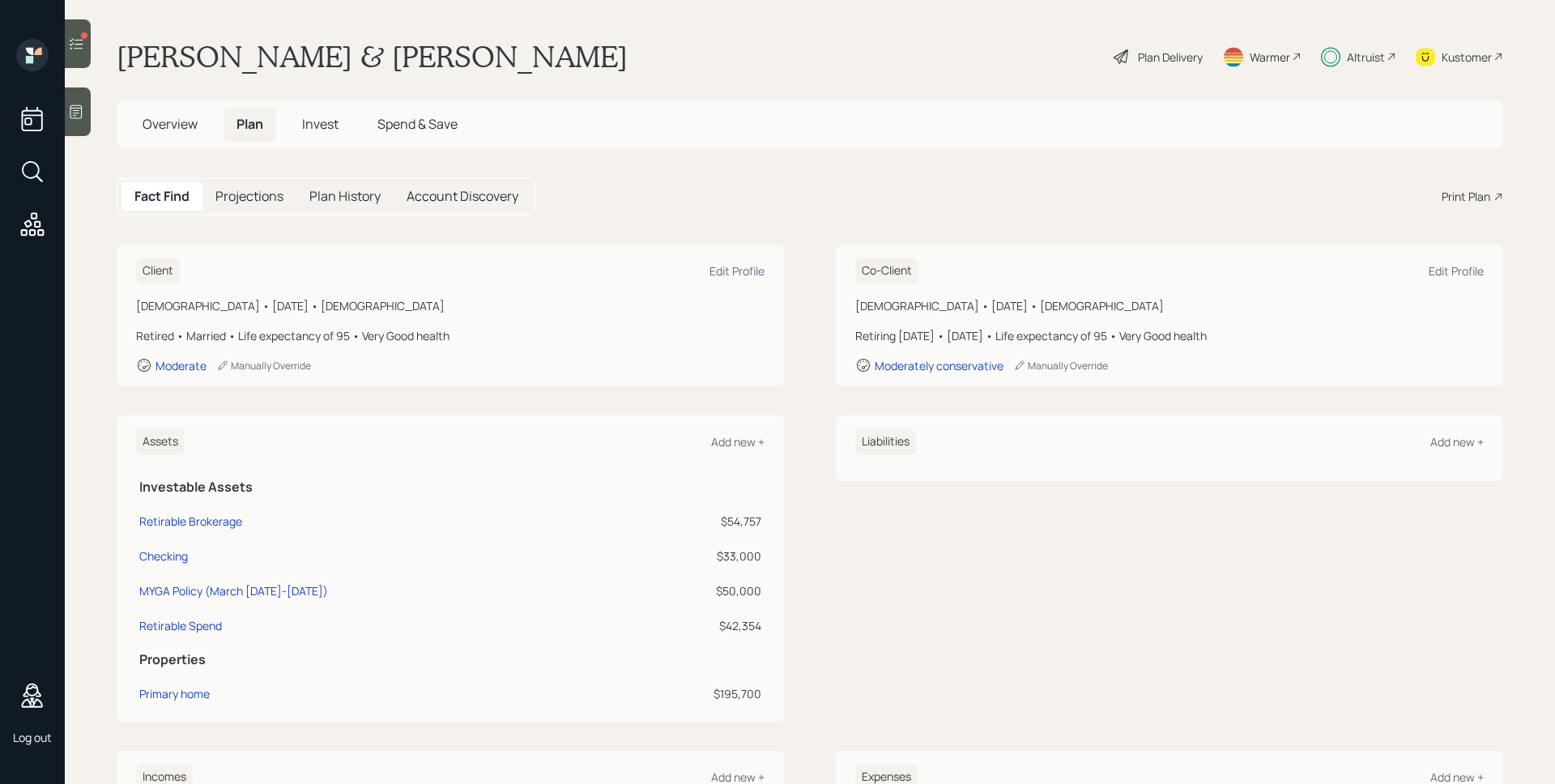
click at [810, 69] on div "[PERSON_NAME] & [PERSON_NAME] Plan Delivery Warmer Altruist Kustomer" at bounding box center [810, 57] width 1387 height 35
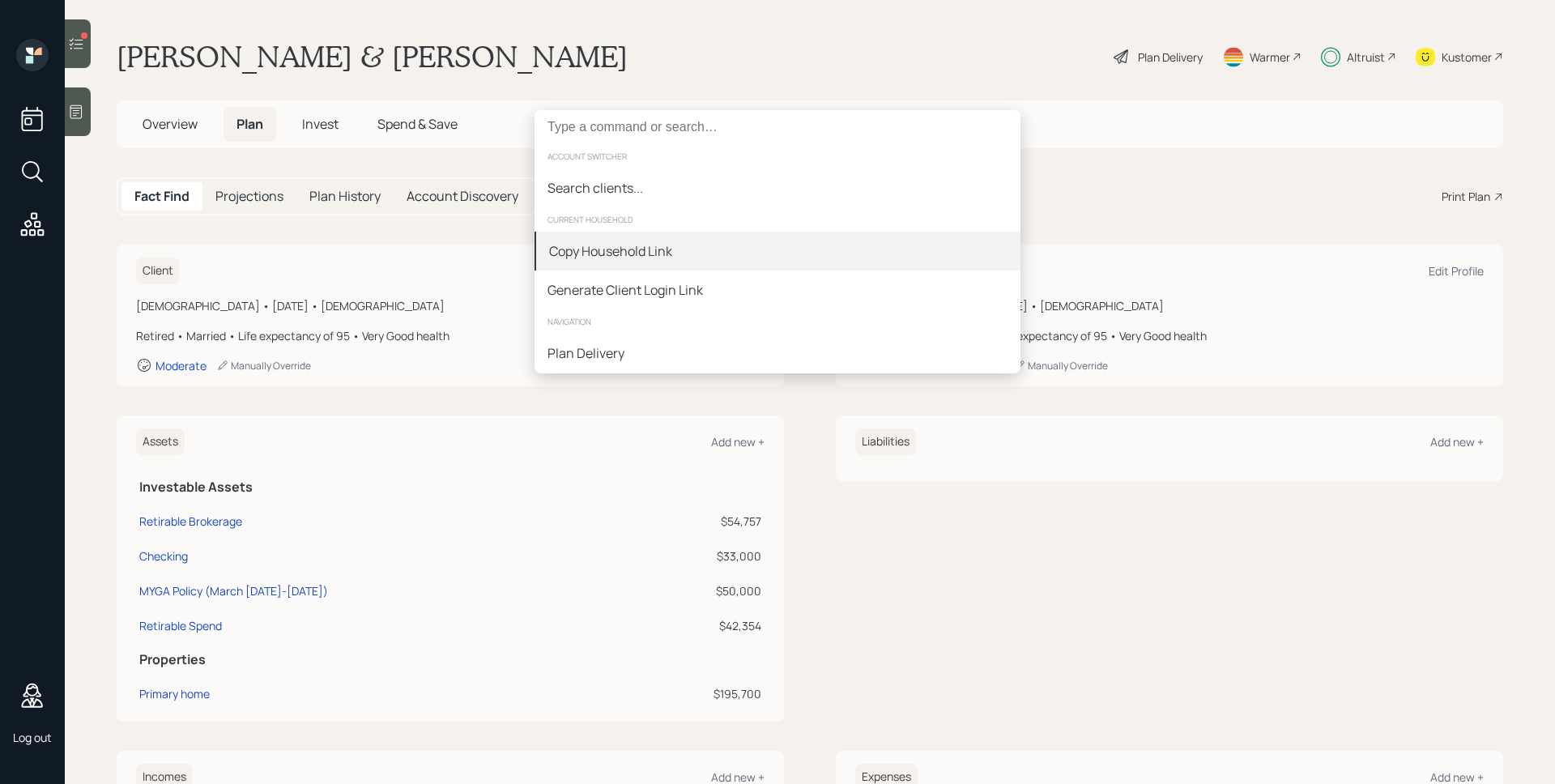
click at [667, 253] on div "Copy Household Link" at bounding box center [611, 251] width 123 height 20
